Goal: Use online tool/utility: Utilize a website feature to perform a specific function

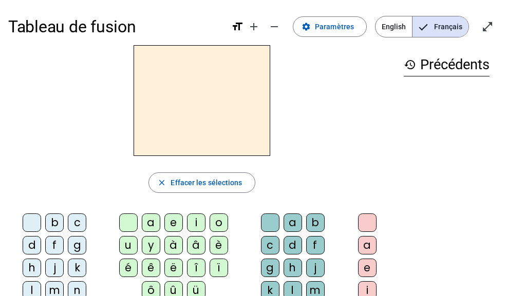
click at [436, 23] on span "Français" at bounding box center [441, 26] width 56 height 21
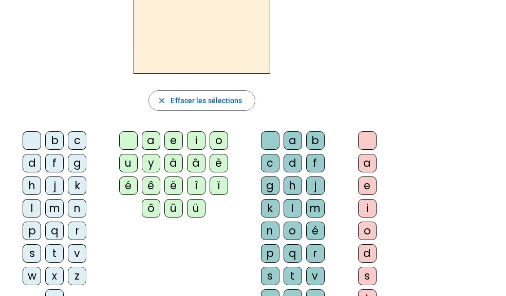
scroll to position [83, 0]
click at [53, 257] on div "t" at bounding box center [54, 253] width 18 height 18
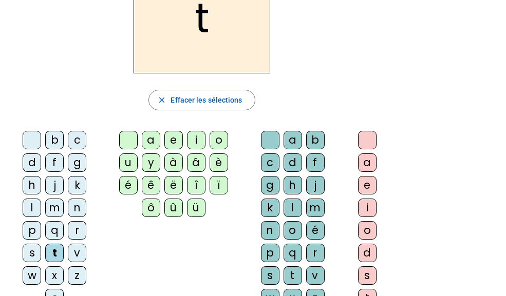
click at [152, 138] on div "a" at bounding box center [151, 140] width 18 height 18
click at [267, 165] on div "c" at bounding box center [270, 163] width 18 height 18
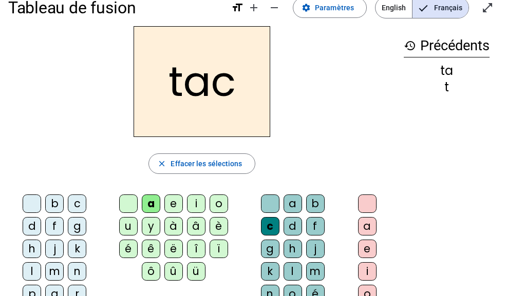
scroll to position [0, 0]
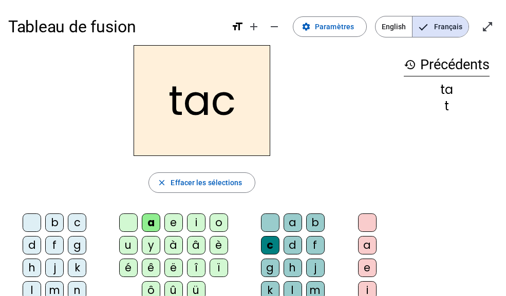
click at [264, 246] on div "c" at bounding box center [270, 245] width 18 height 18
click at [268, 229] on div at bounding box center [270, 223] width 18 height 18
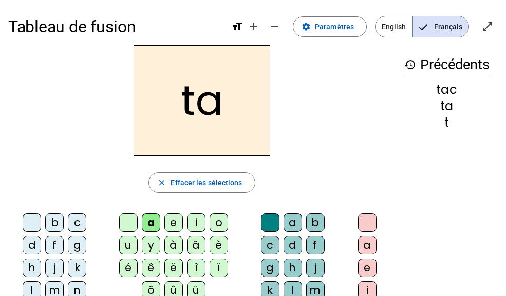
click at [168, 229] on div "e" at bounding box center [173, 223] width 18 height 18
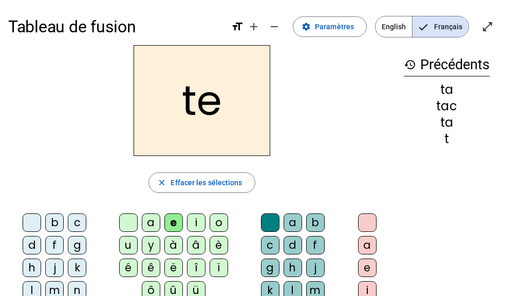
click at [55, 266] on div "j" at bounding box center [54, 268] width 18 height 18
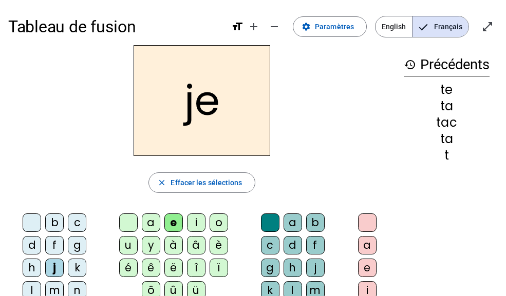
click at [32, 243] on div "d" at bounding box center [32, 245] width 18 height 18
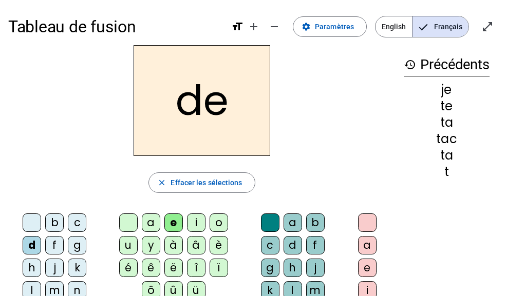
click at [54, 288] on div "m" at bounding box center [54, 291] width 18 height 18
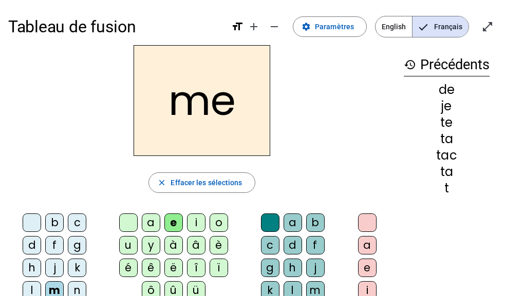
click at [150, 222] on div "a" at bounding box center [151, 223] width 18 height 18
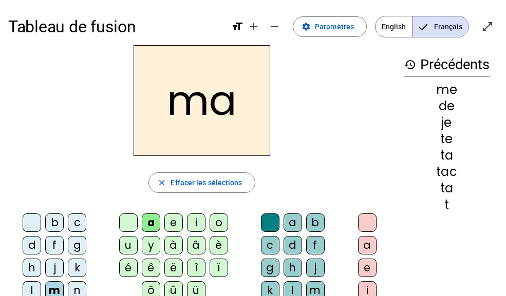
click at [32, 288] on div "l" at bounding box center [32, 291] width 18 height 18
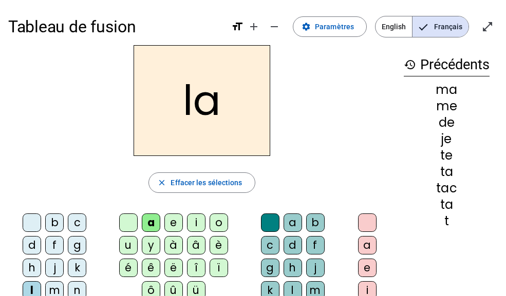
click at [261, 242] on div "c" at bounding box center [270, 245] width 18 height 18
